Goal: Task Accomplishment & Management: Use online tool/utility

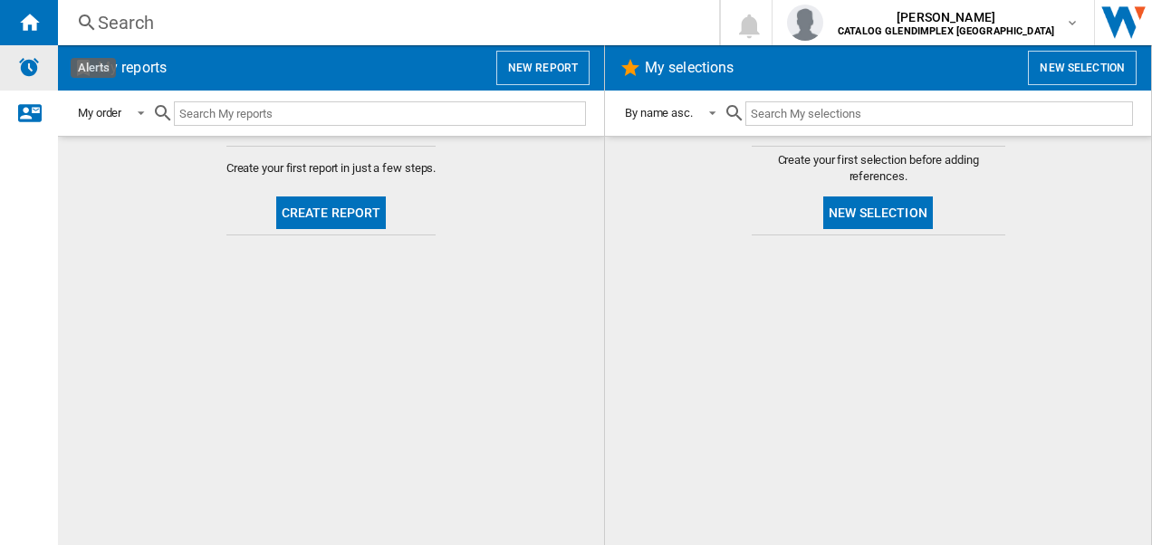
click at [30, 67] on img "Alerts" at bounding box center [29, 67] width 22 height 22
click at [325, 206] on button "Create report" at bounding box center [331, 212] width 110 height 33
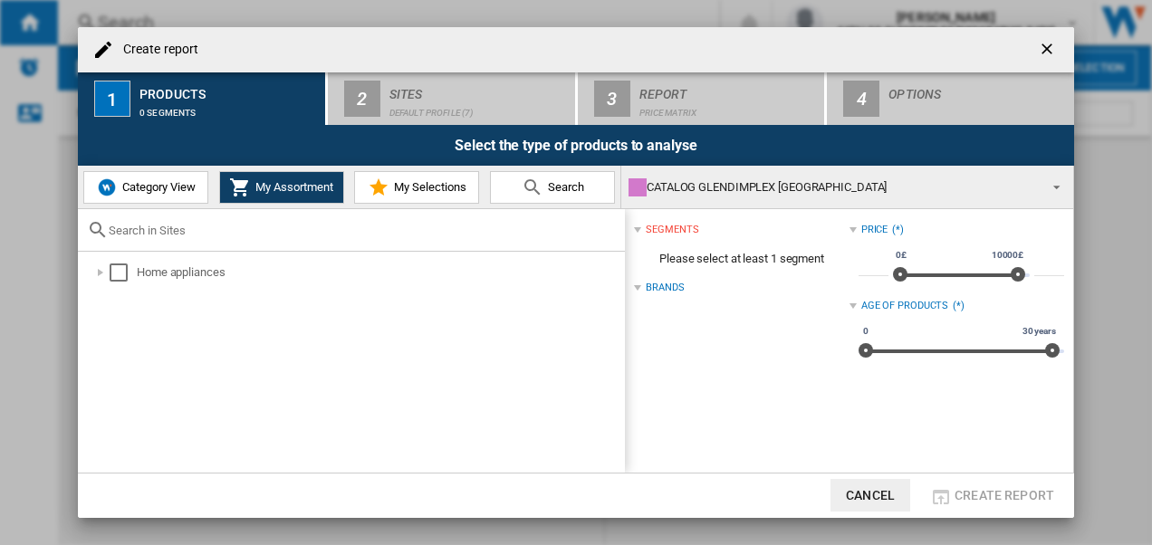
click at [145, 190] on span "Category View" at bounding box center [157, 187] width 78 height 14
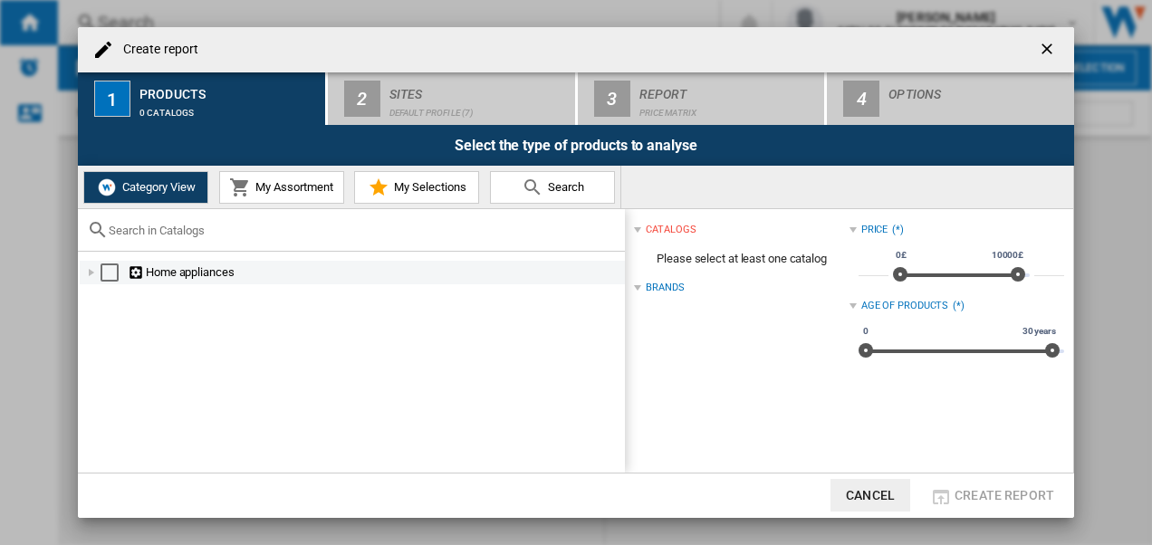
click at [142, 273] on ng-md-icon at bounding box center [137, 272] width 18 height 17
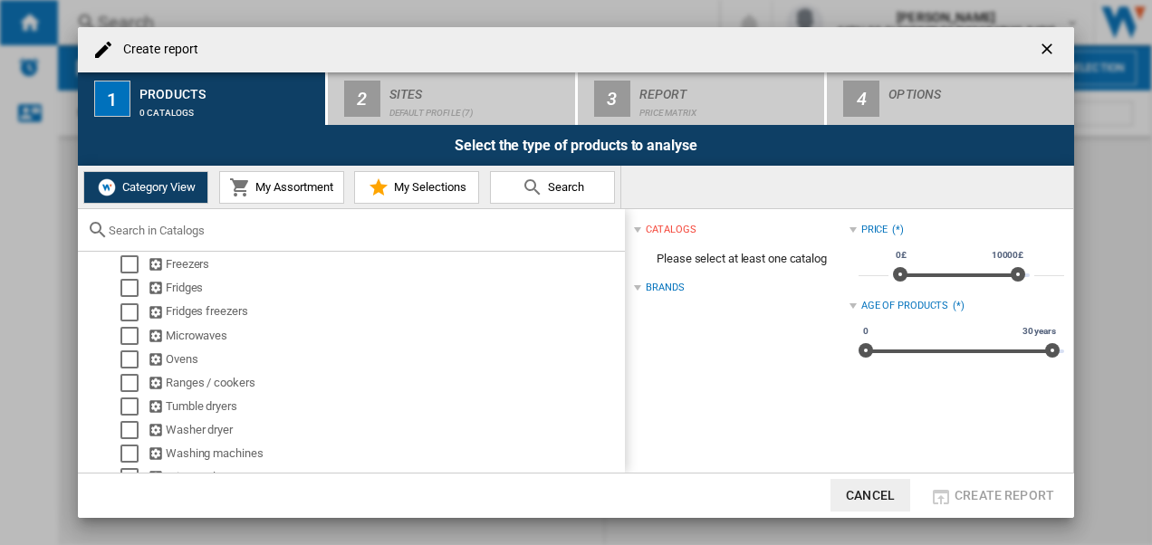
scroll to position [145, 0]
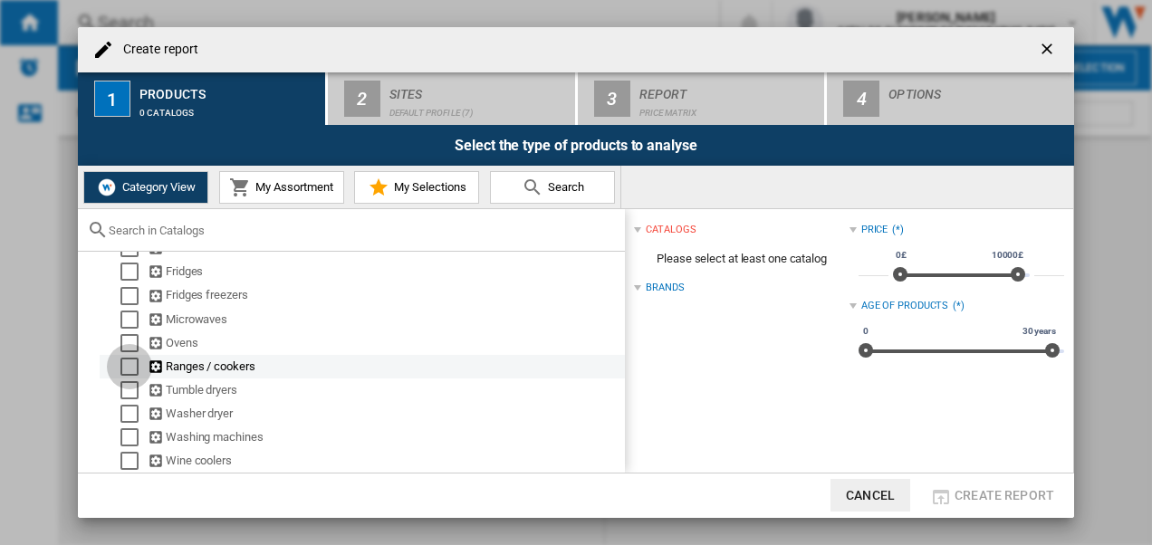
click at [127, 366] on div "Select" at bounding box center [129, 367] width 18 height 18
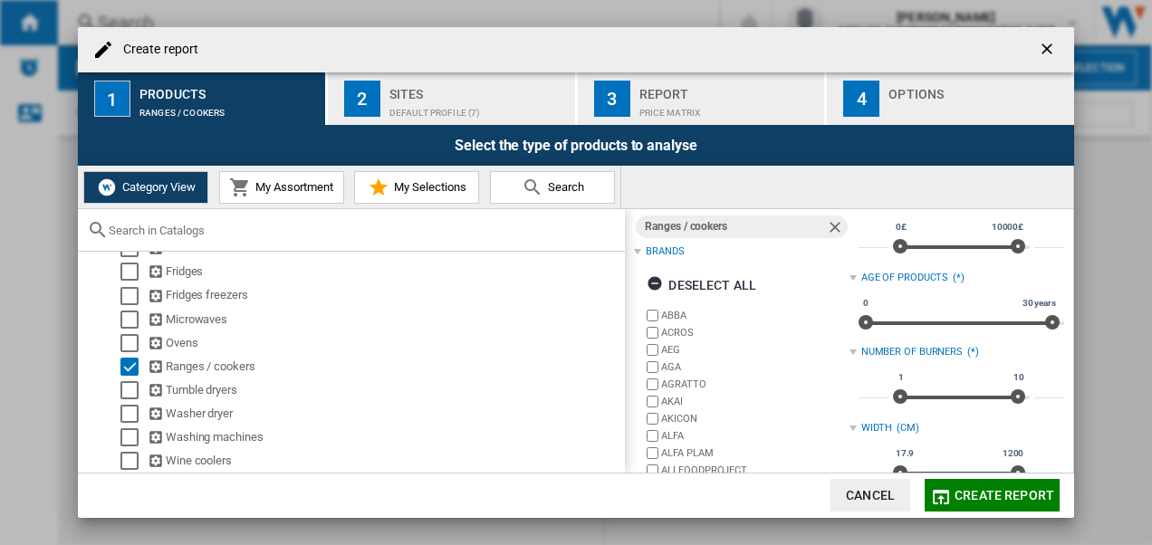
scroll to position [0, 0]
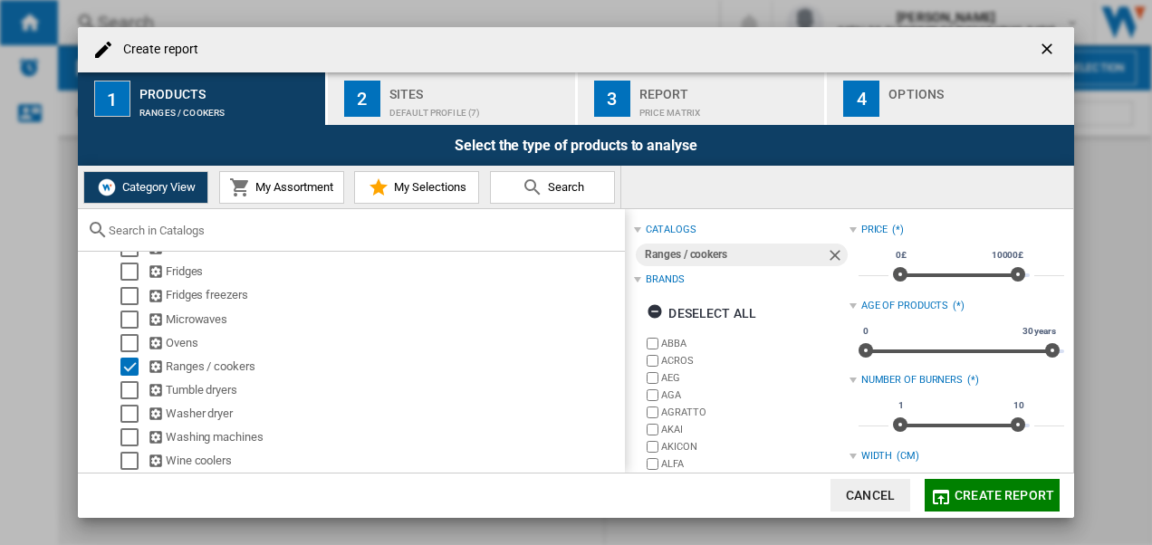
click at [272, 183] on span "My Assortment" at bounding box center [292, 187] width 82 height 14
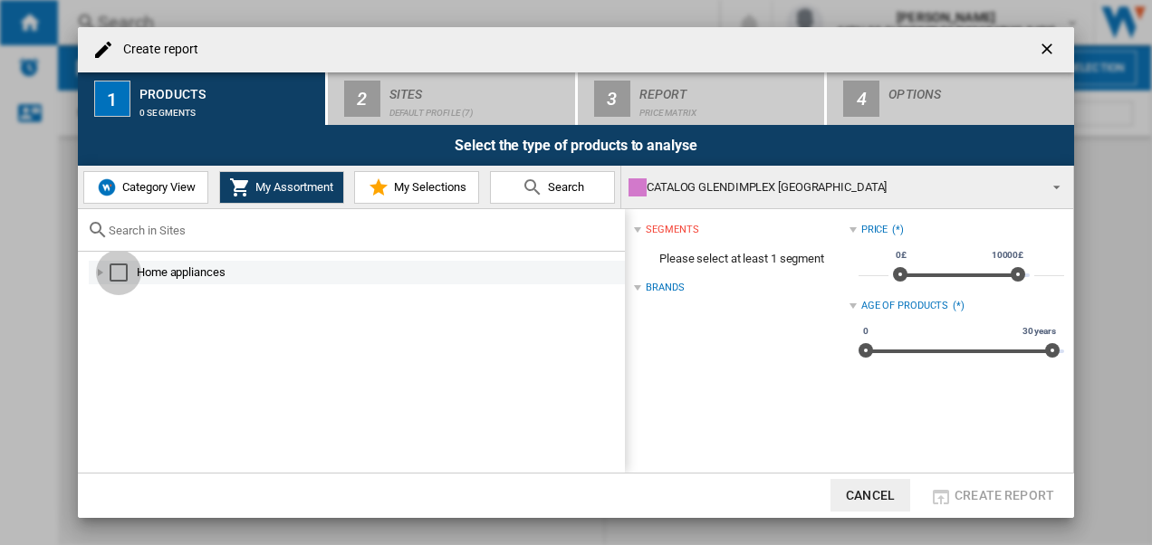
click at [116, 266] on div "Select" at bounding box center [119, 272] width 18 height 18
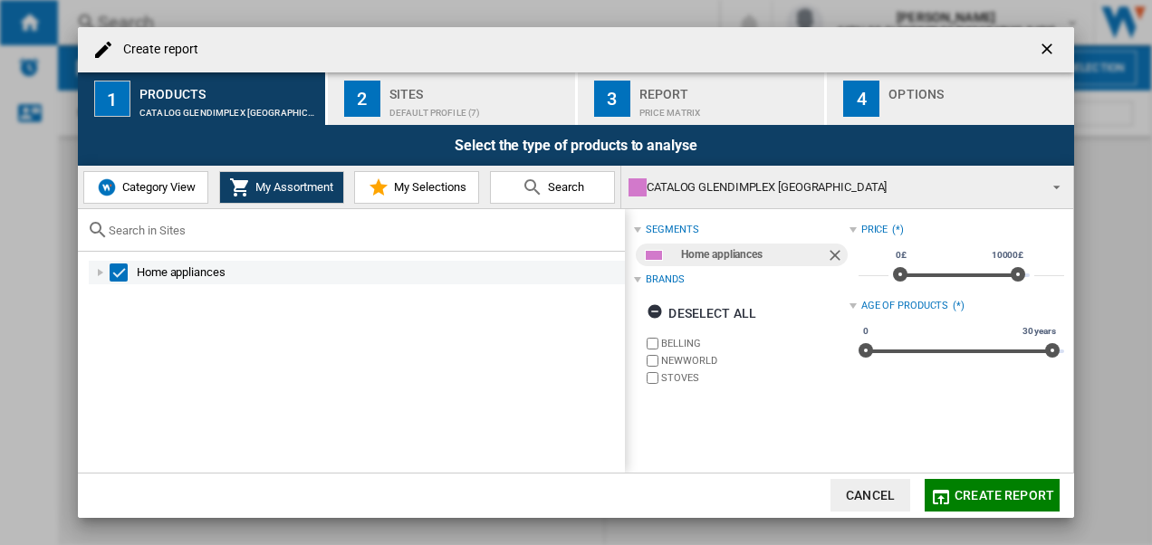
click at [101, 270] on div at bounding box center [100, 272] width 18 height 18
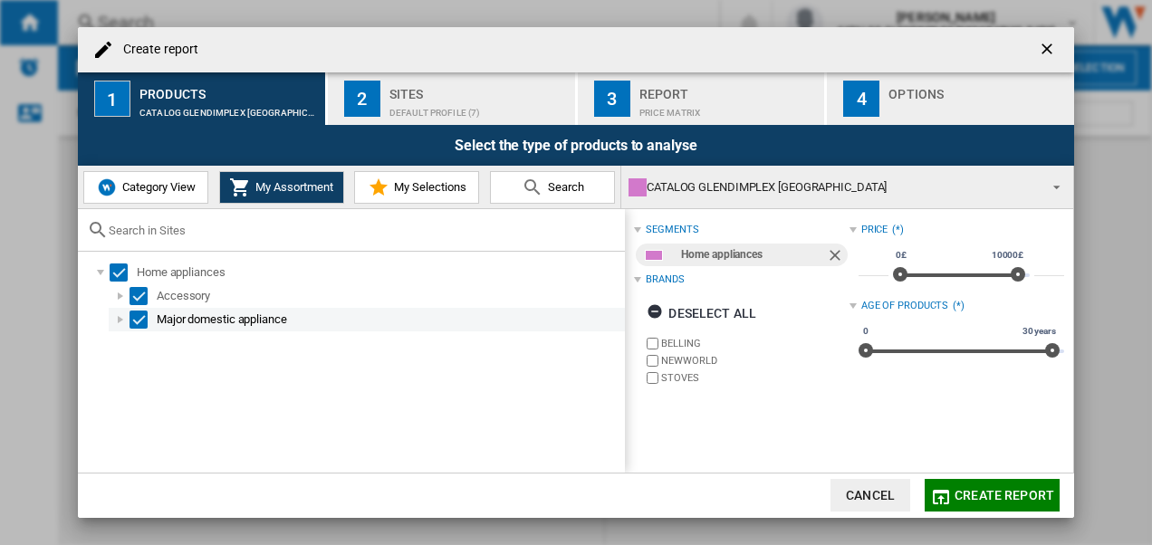
click at [120, 317] on div at bounding box center [120, 320] width 18 height 18
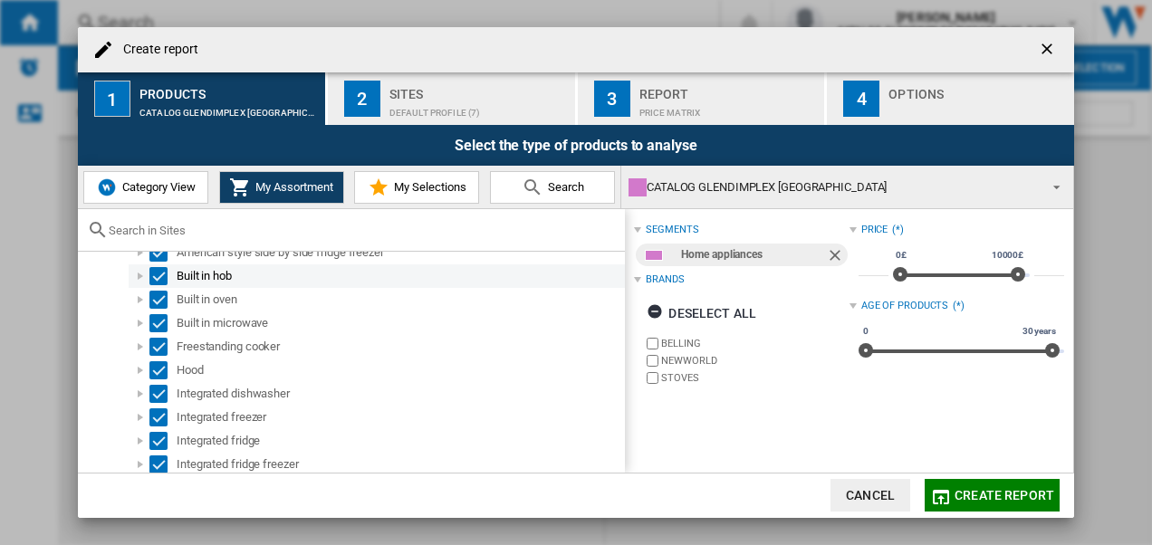
scroll to position [141, 0]
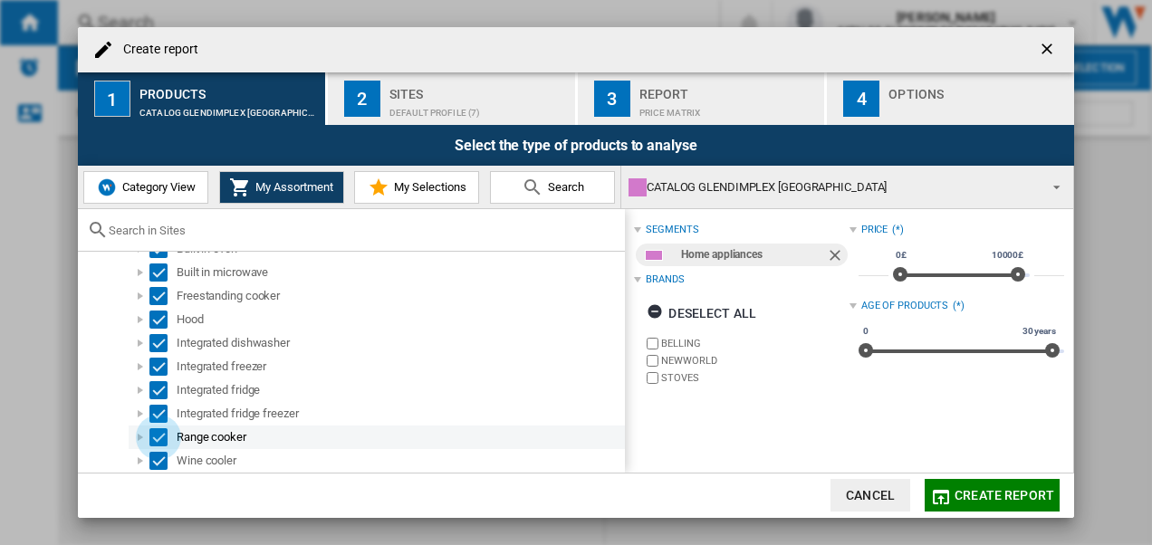
click at [158, 435] on div "Select" at bounding box center [158, 437] width 18 height 18
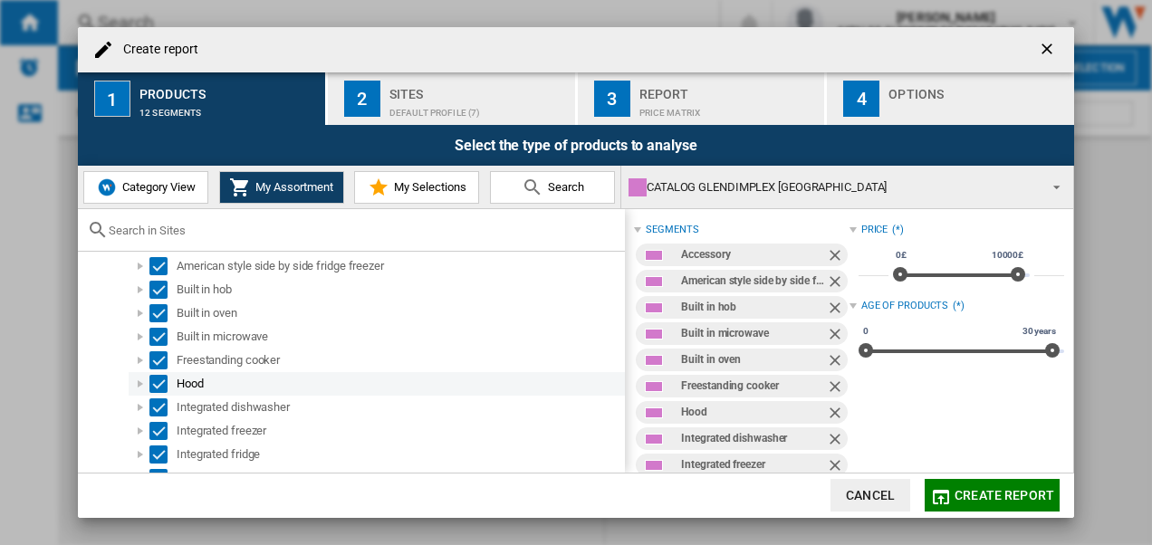
scroll to position [0, 0]
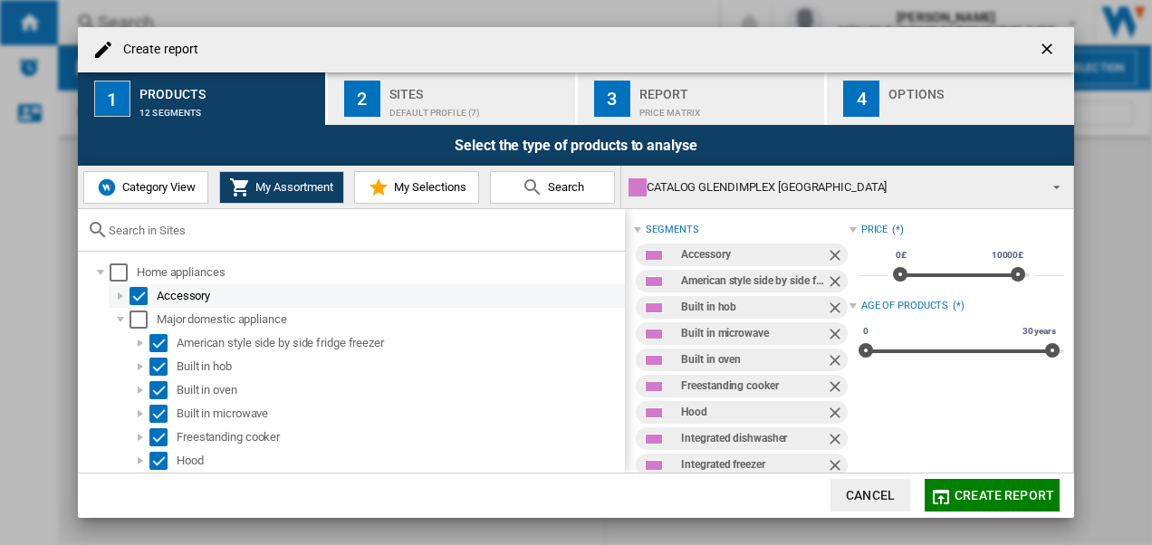
click at [139, 292] on div "Select" at bounding box center [138, 296] width 18 height 18
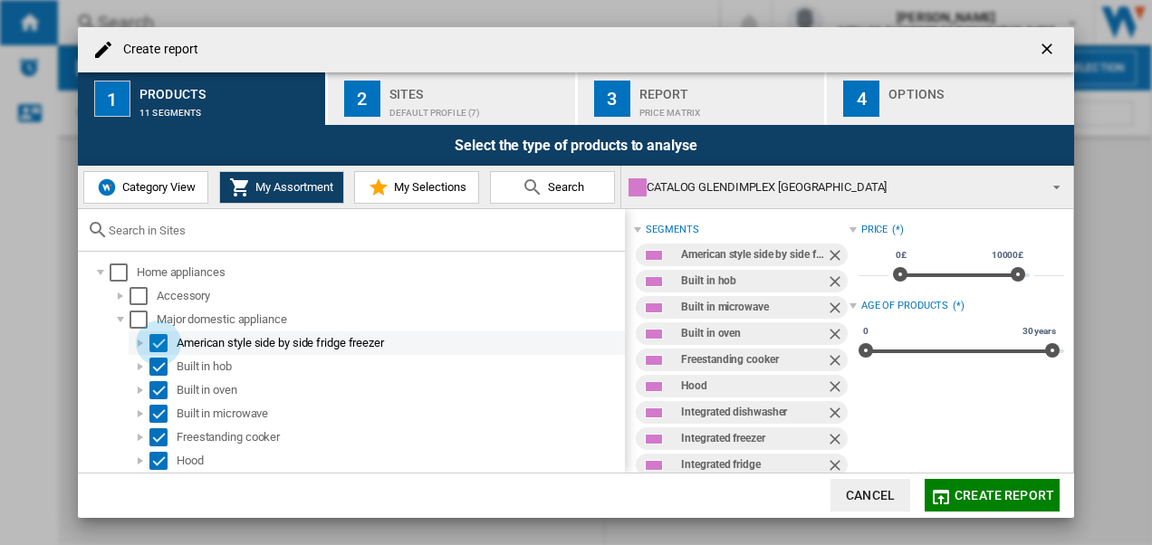
click at [156, 342] on div "Select" at bounding box center [158, 343] width 18 height 18
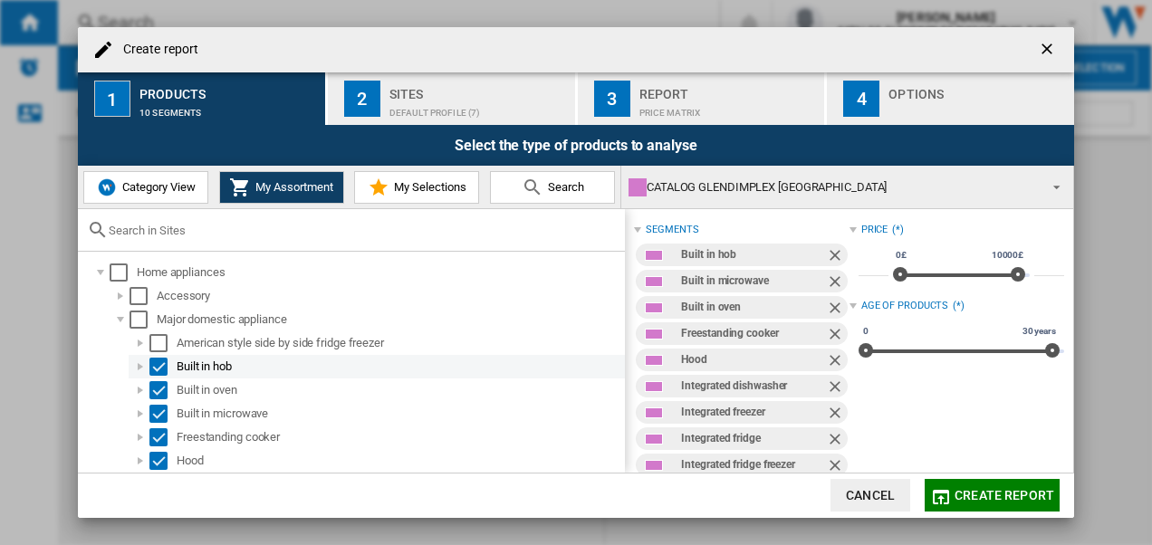
click at [158, 362] on div "Select" at bounding box center [158, 367] width 18 height 18
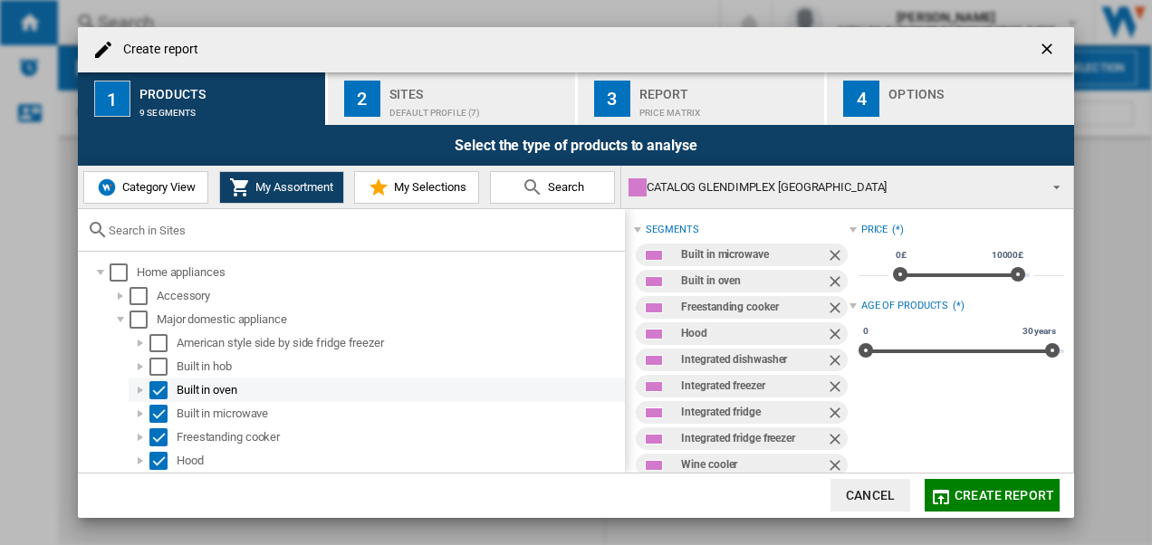
click at [163, 388] on div "Select" at bounding box center [158, 390] width 18 height 18
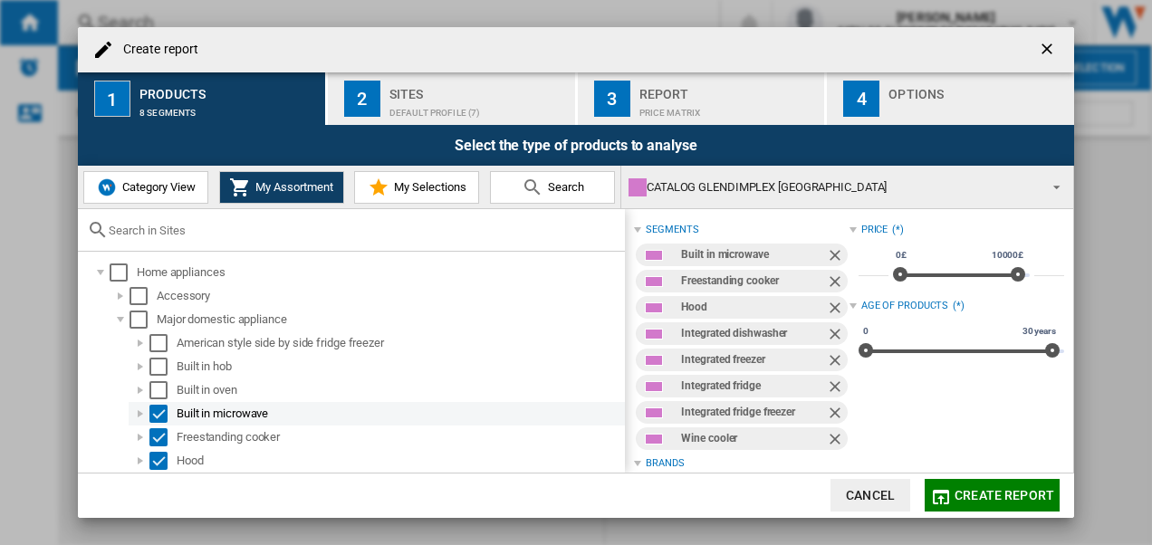
click at [163, 413] on div "Select" at bounding box center [158, 414] width 18 height 18
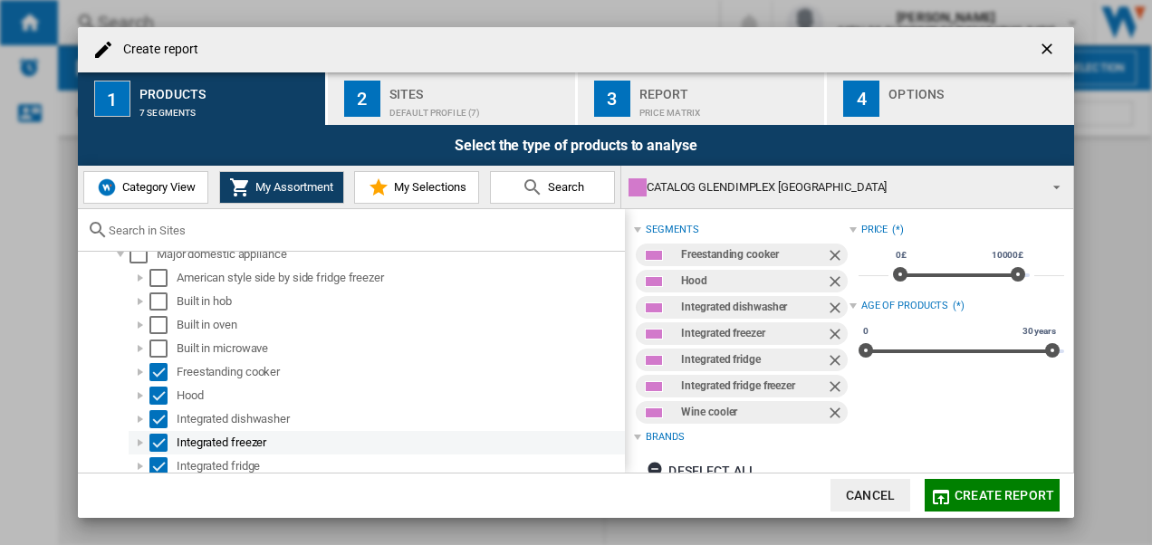
scroll to position [91, 0]
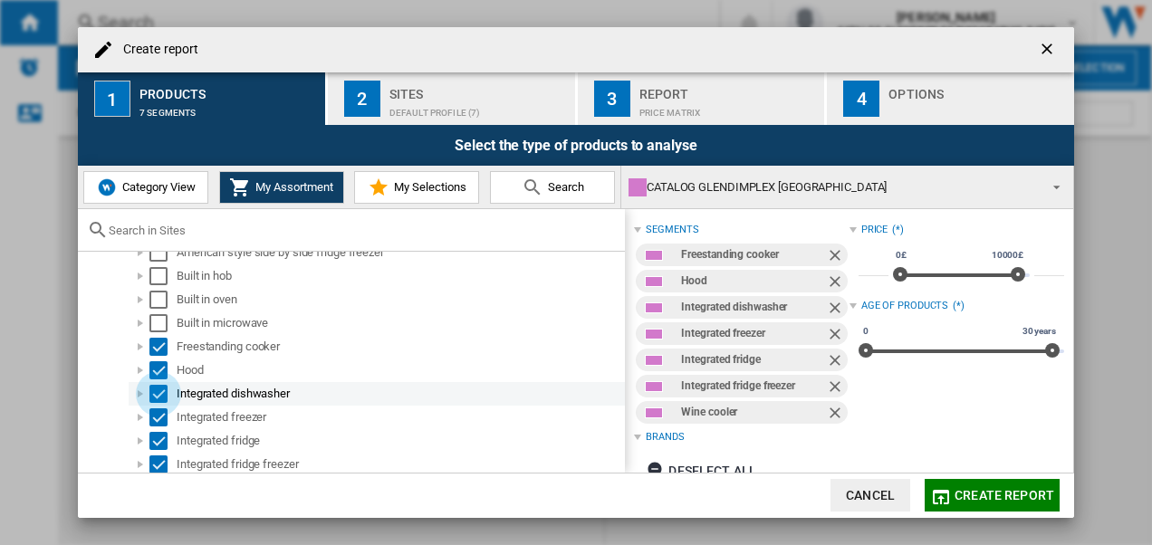
click at [158, 393] on div "Select" at bounding box center [158, 394] width 18 height 18
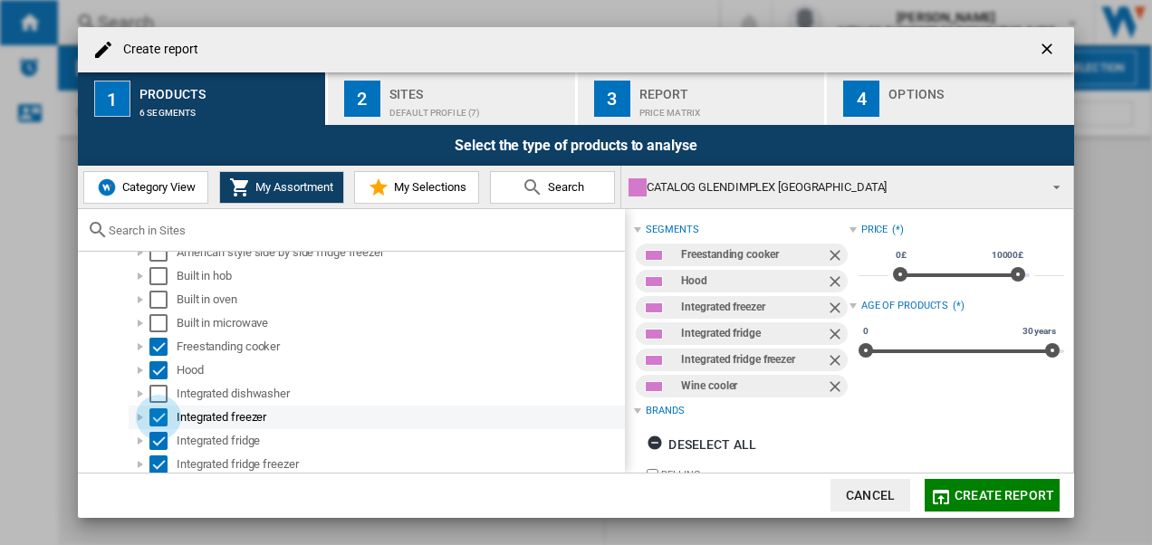
click at [156, 415] on div "Select" at bounding box center [158, 417] width 18 height 18
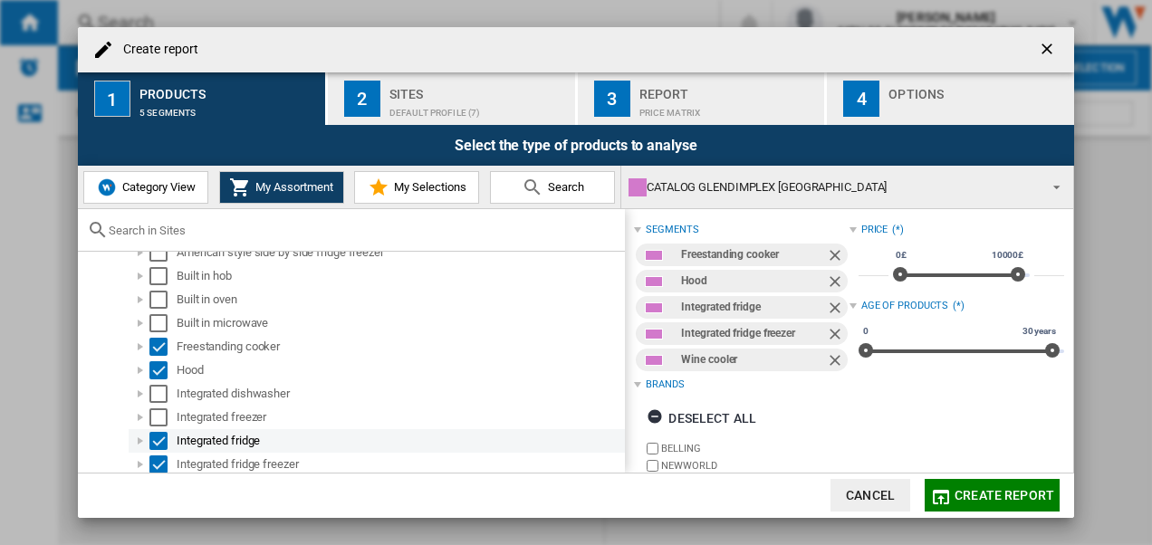
click at [159, 435] on div "Select" at bounding box center [158, 441] width 18 height 18
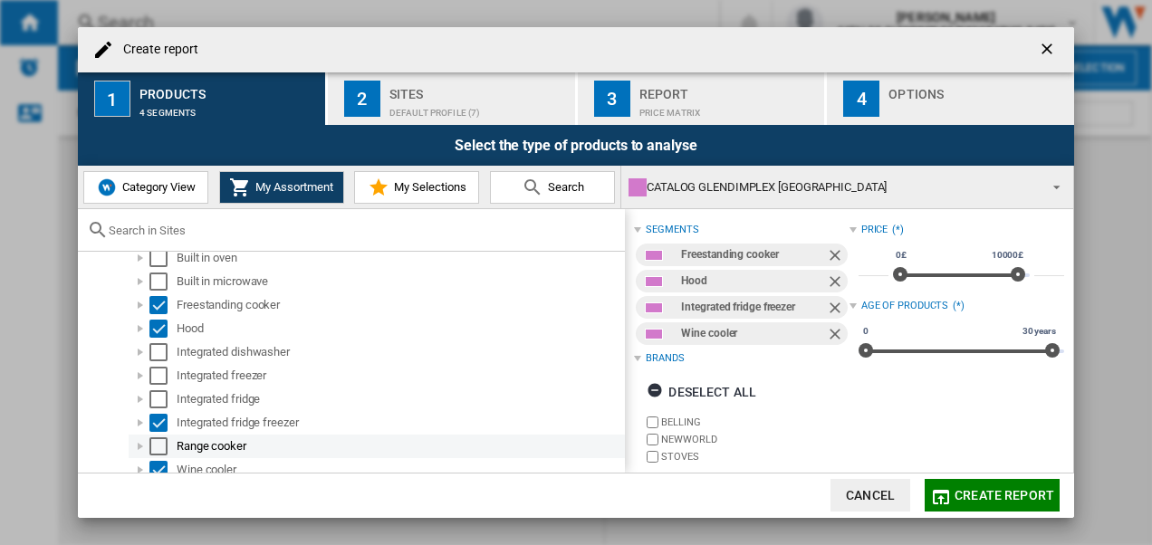
scroll to position [141, 0]
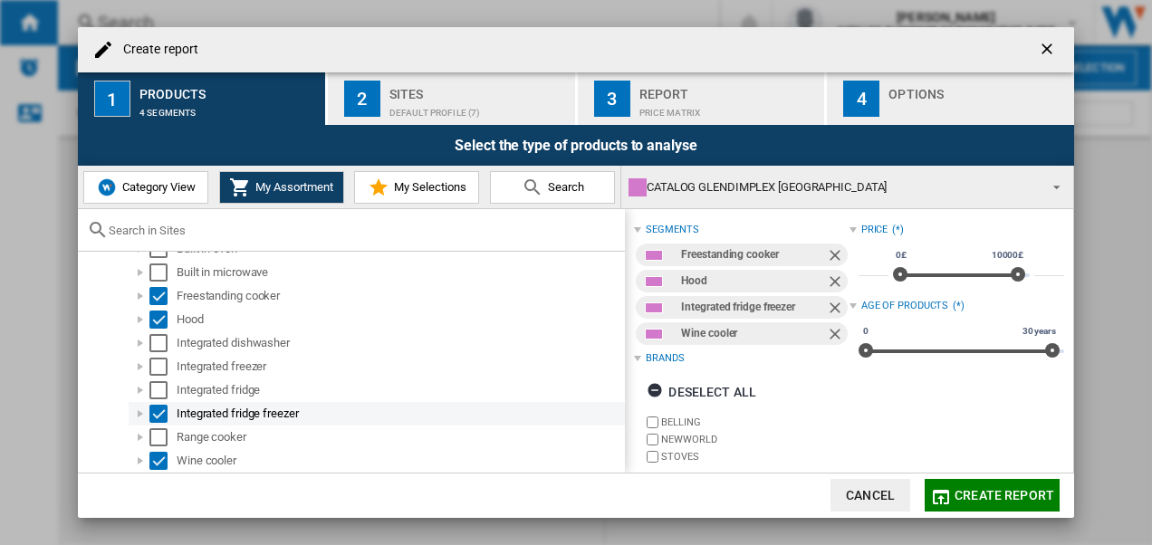
click at [154, 406] on div "Select" at bounding box center [158, 414] width 18 height 18
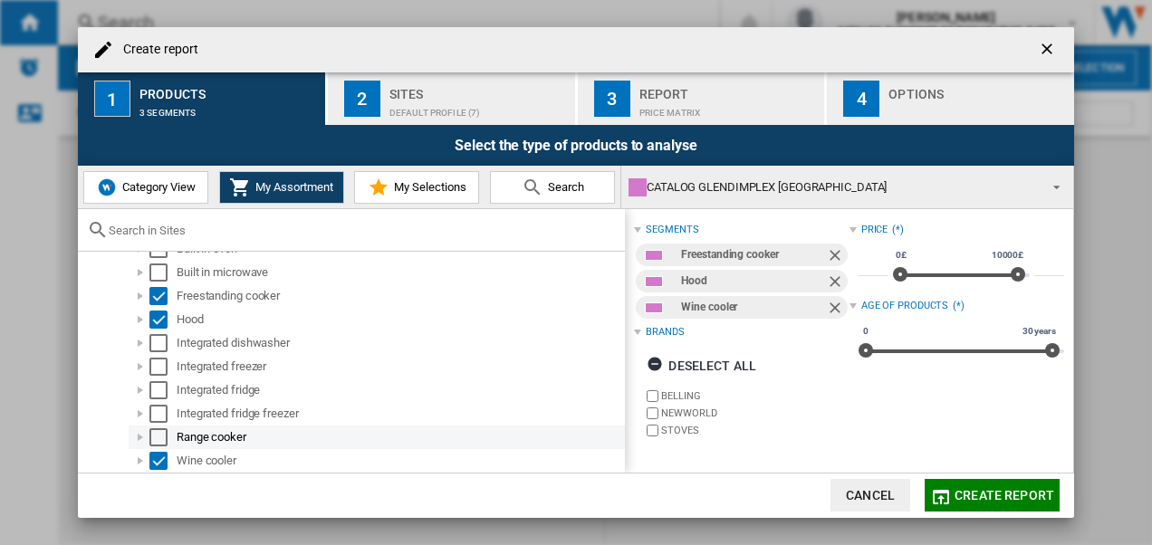
click at [158, 431] on div "Select" at bounding box center [158, 437] width 18 height 18
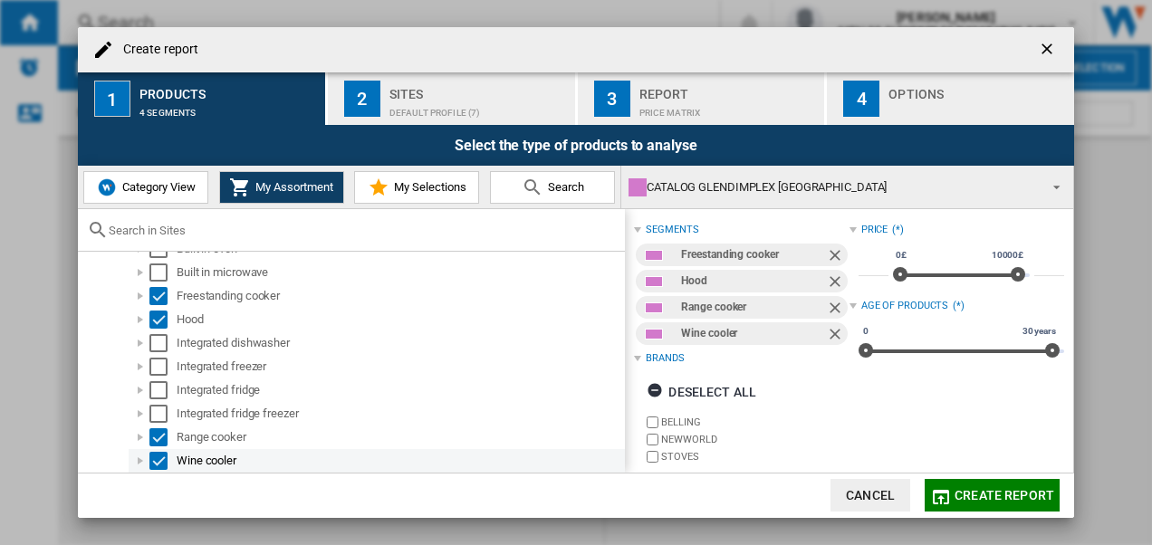
click at [156, 455] on div "Select" at bounding box center [158, 461] width 18 height 18
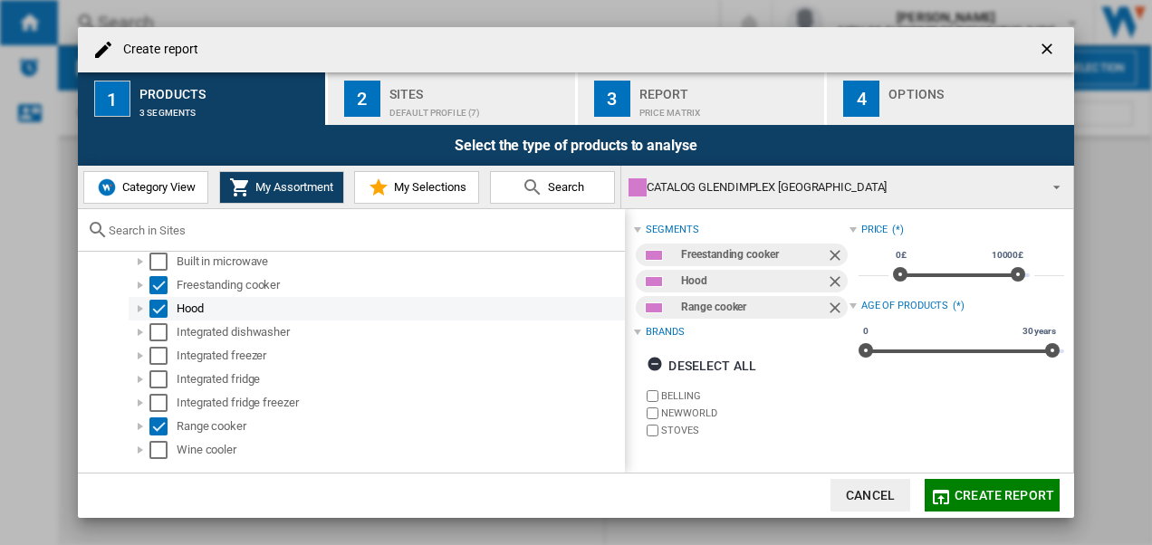
scroll to position [0, 0]
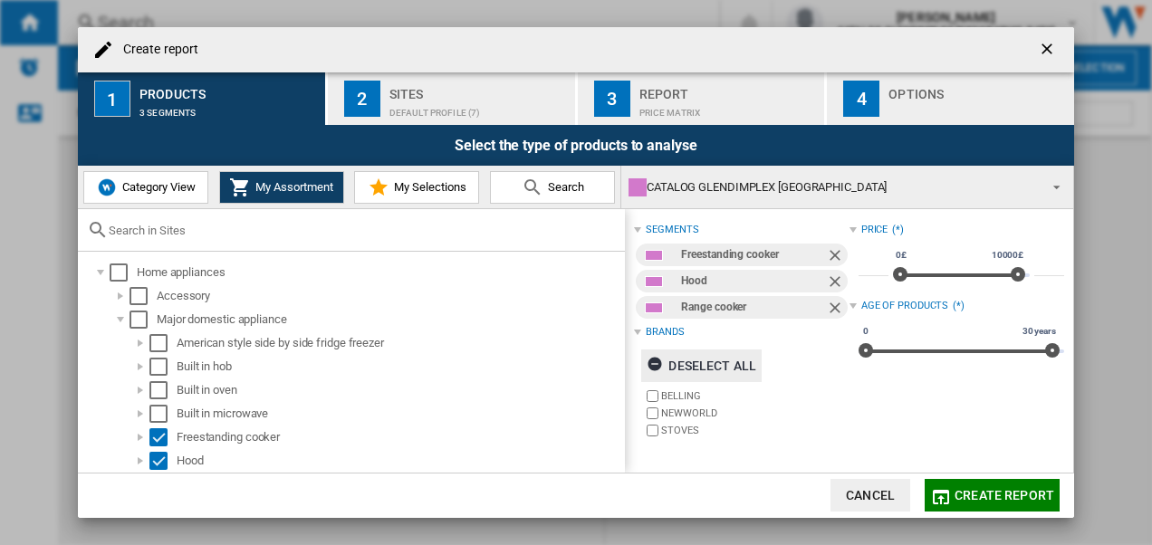
click at [702, 361] on div "Deselect all" at bounding box center [701, 365] width 110 height 33
click at [989, 495] on span "Create report" at bounding box center [1004, 495] width 100 height 14
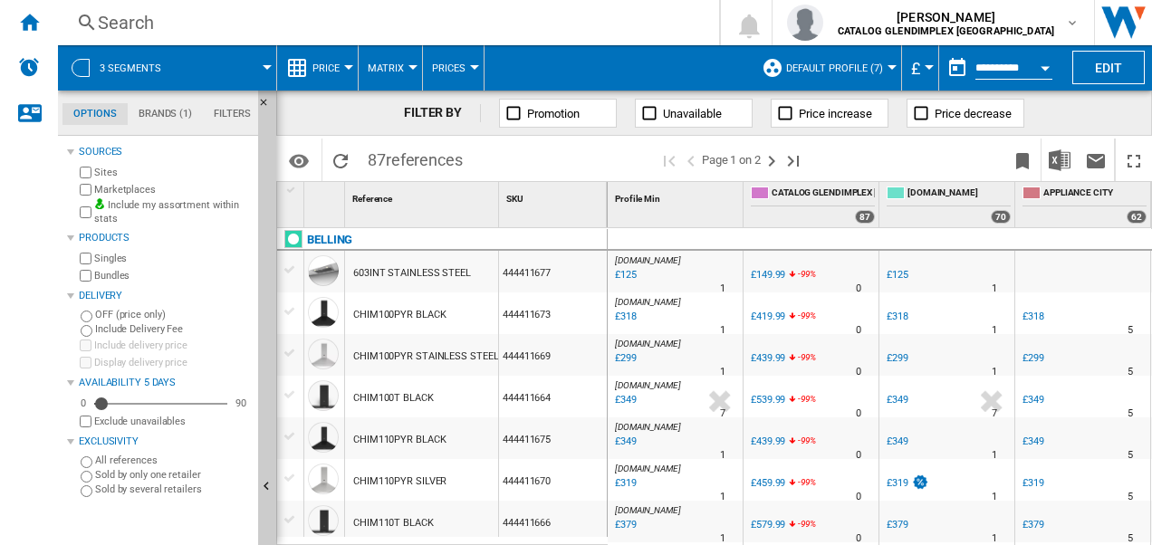
click at [148, 63] on span "3 segments" at bounding box center [131, 68] width 62 height 12
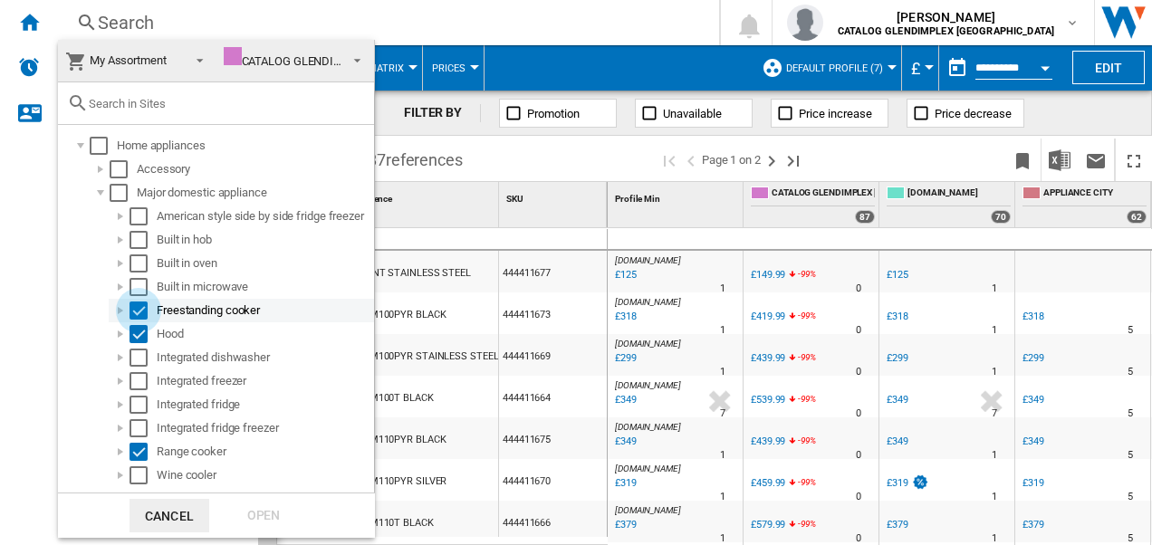
click at [139, 306] on div "Select" at bounding box center [138, 311] width 18 height 18
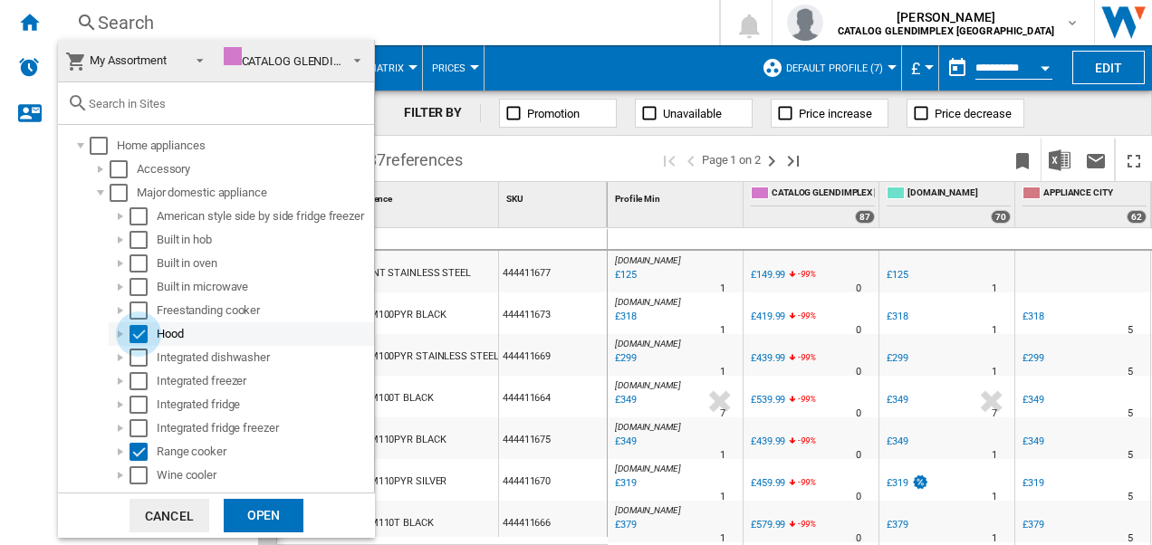
click at [138, 327] on div "Select" at bounding box center [138, 334] width 18 height 18
click at [263, 512] on div "Open" at bounding box center [264, 516] width 80 height 34
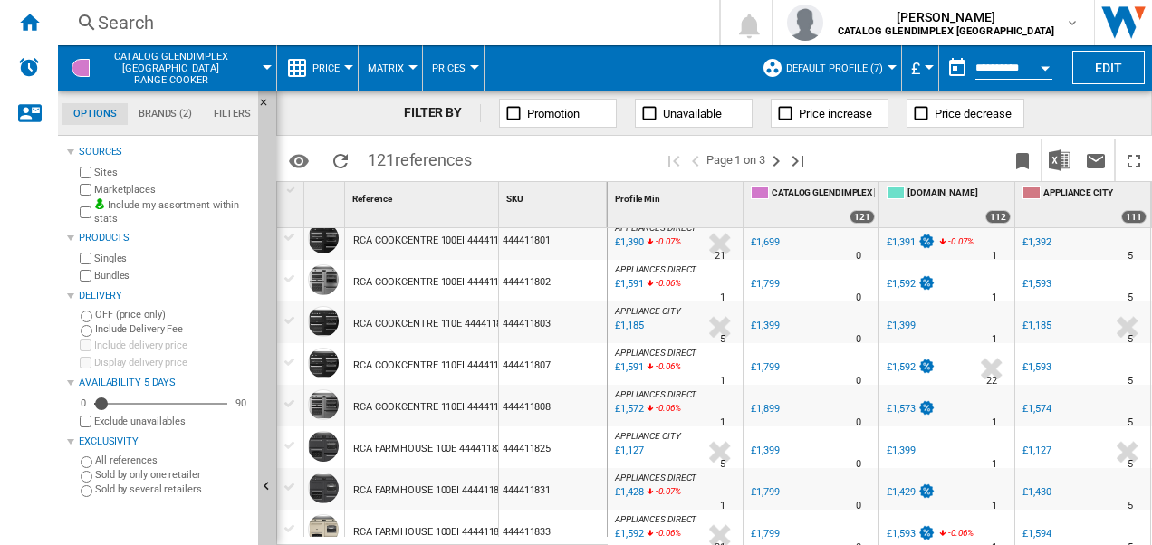
scroll to position [1539, 0]
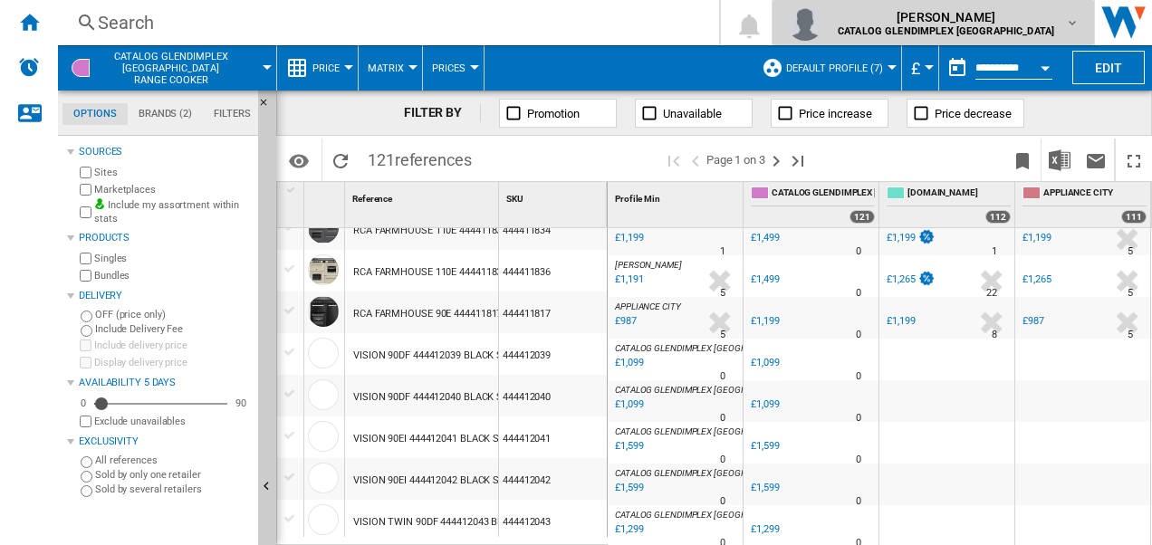
click at [1000, 19] on span "[PERSON_NAME]" at bounding box center [946, 17] width 216 height 18
